Goal: Task Accomplishment & Management: Manage account settings

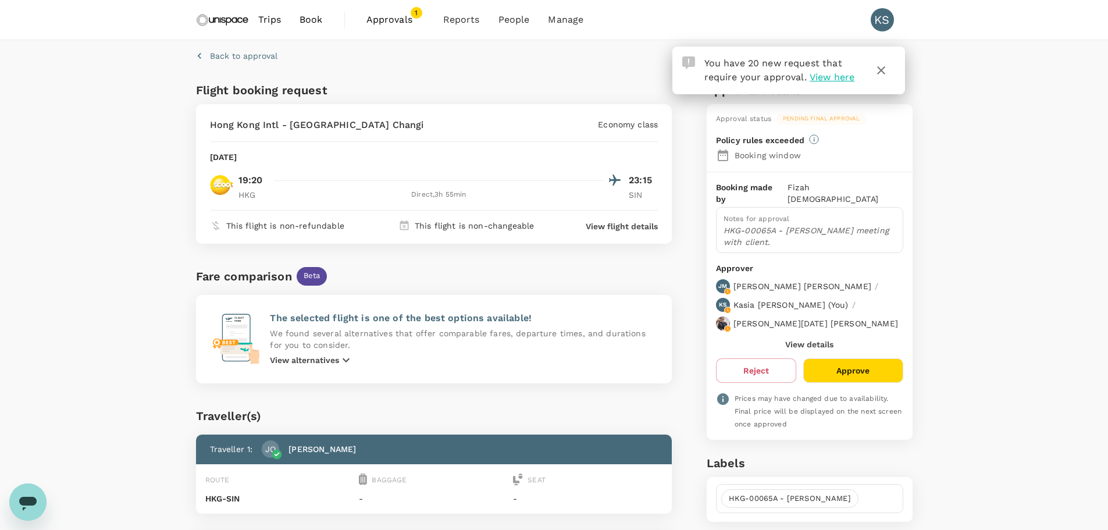
click at [400, 20] on span "Approvals" at bounding box center [395, 20] width 58 height 14
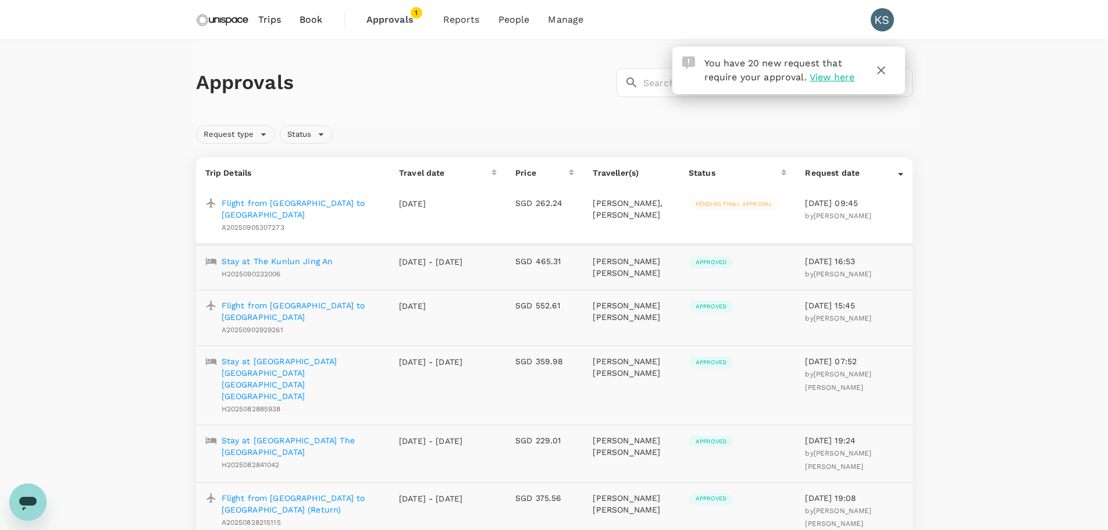
click at [725, 208] on span "Pending final approval" at bounding box center [734, 204] width 91 height 8
click at [279, 204] on p "Flight from Hong Kong to Singapore" at bounding box center [301, 208] width 159 height 23
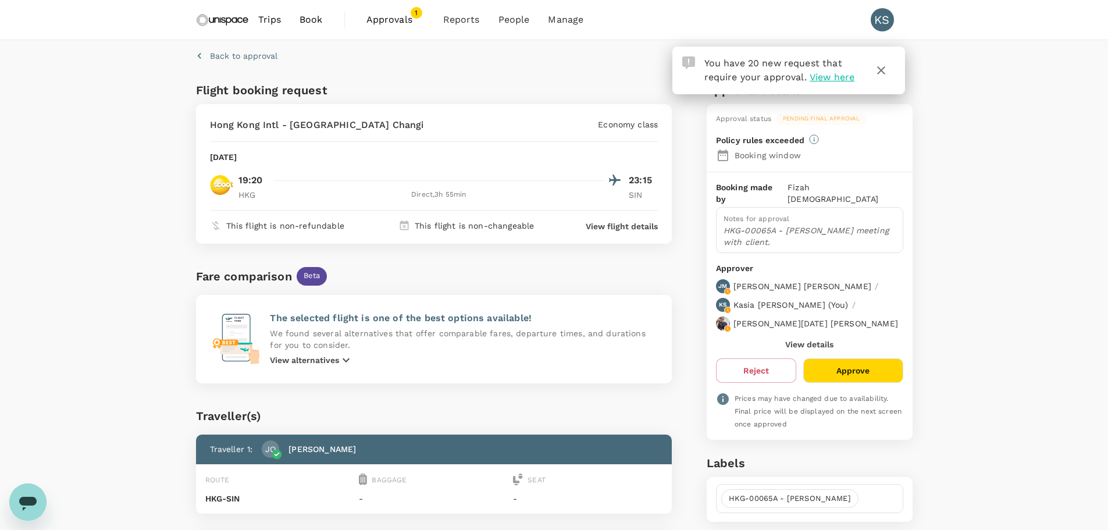
click at [878, 358] on button "Approve" at bounding box center [852, 370] width 99 height 24
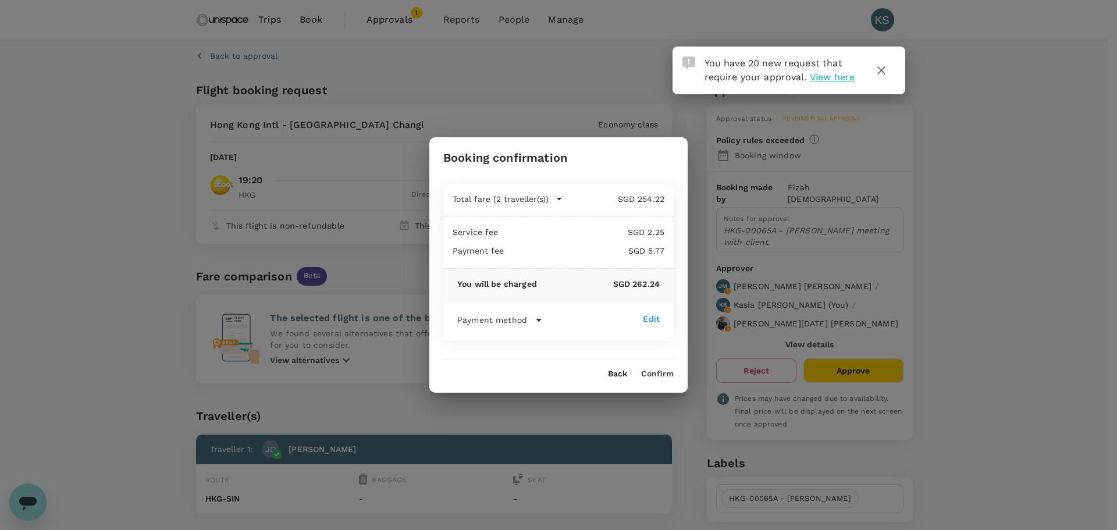
click at [661, 367] on div "Back Confirm" at bounding box center [558, 369] width 258 height 19
click at [658, 372] on button "Confirm" at bounding box center [657, 373] width 33 height 9
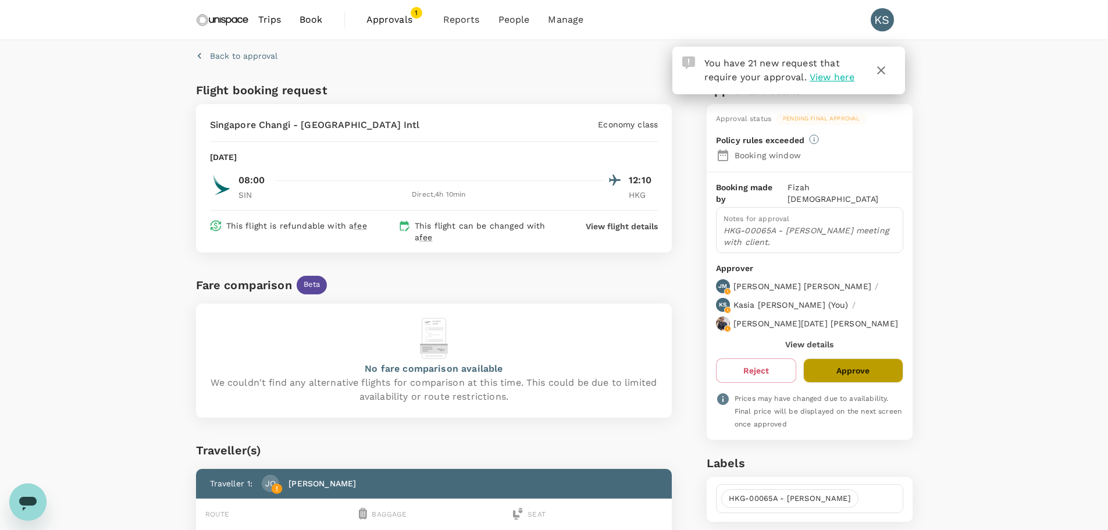
click at [848, 358] on button "Approve" at bounding box center [852, 370] width 99 height 24
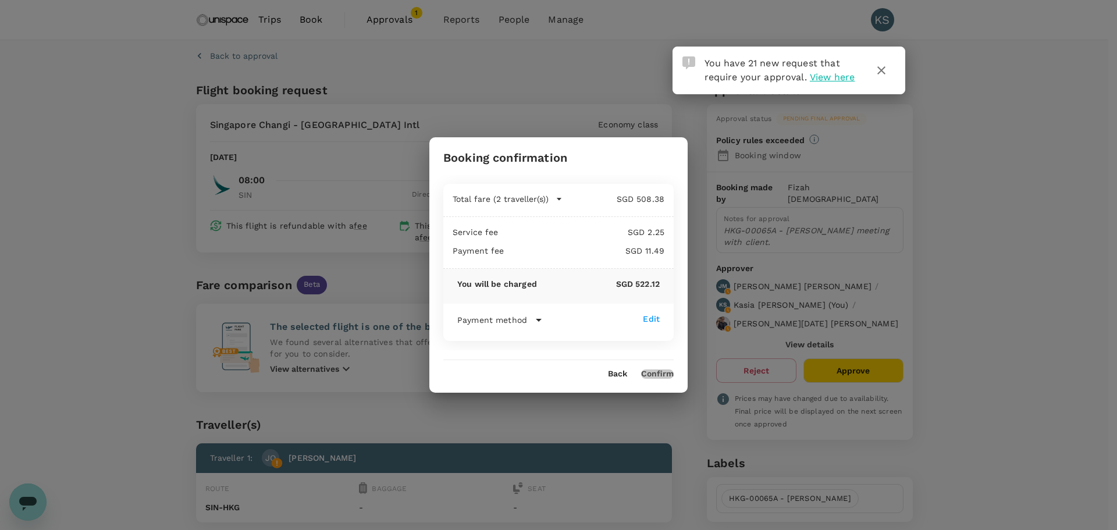
click at [651, 372] on button "Confirm" at bounding box center [657, 373] width 33 height 9
